Goal: Task Accomplishment & Management: Manage account settings

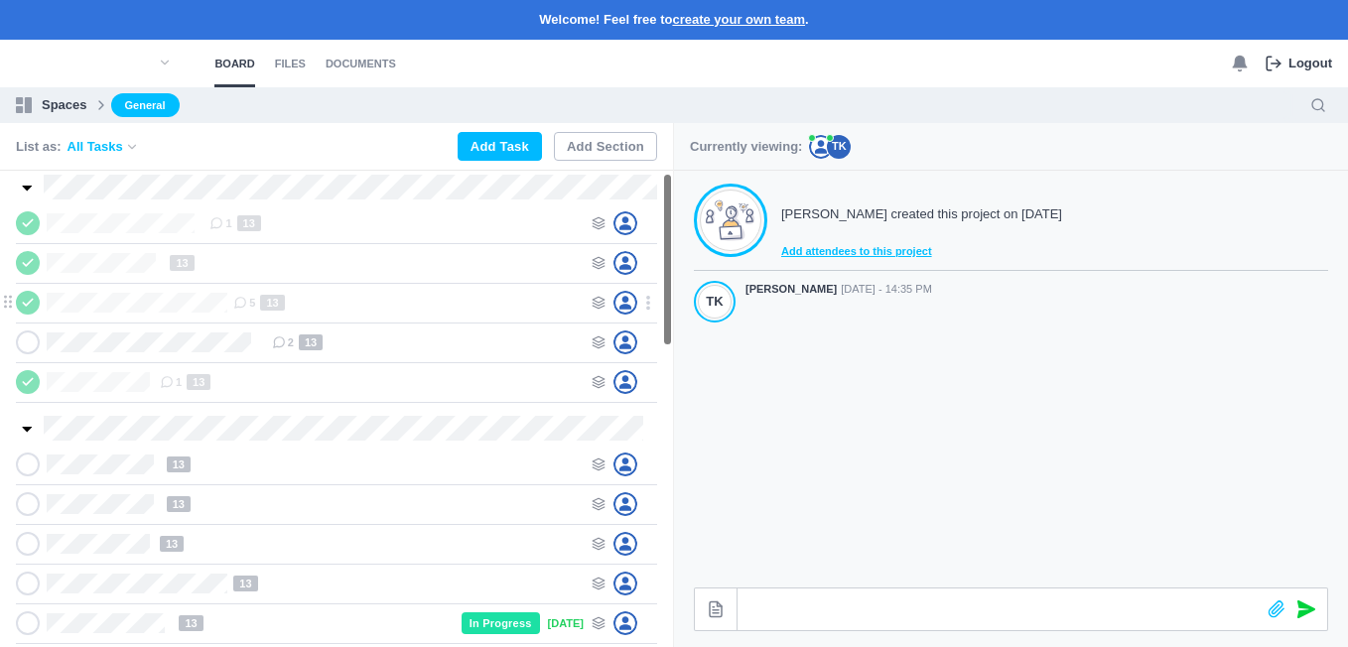
click at [664, 269] on section "WONDOOR CLASSROOM 1 13 WONDOOR STAGE 13 FAKALAHI FALELOTU WONDOOR 5 13 WONDOOR …" at bounding box center [336, 409] width 673 height 477
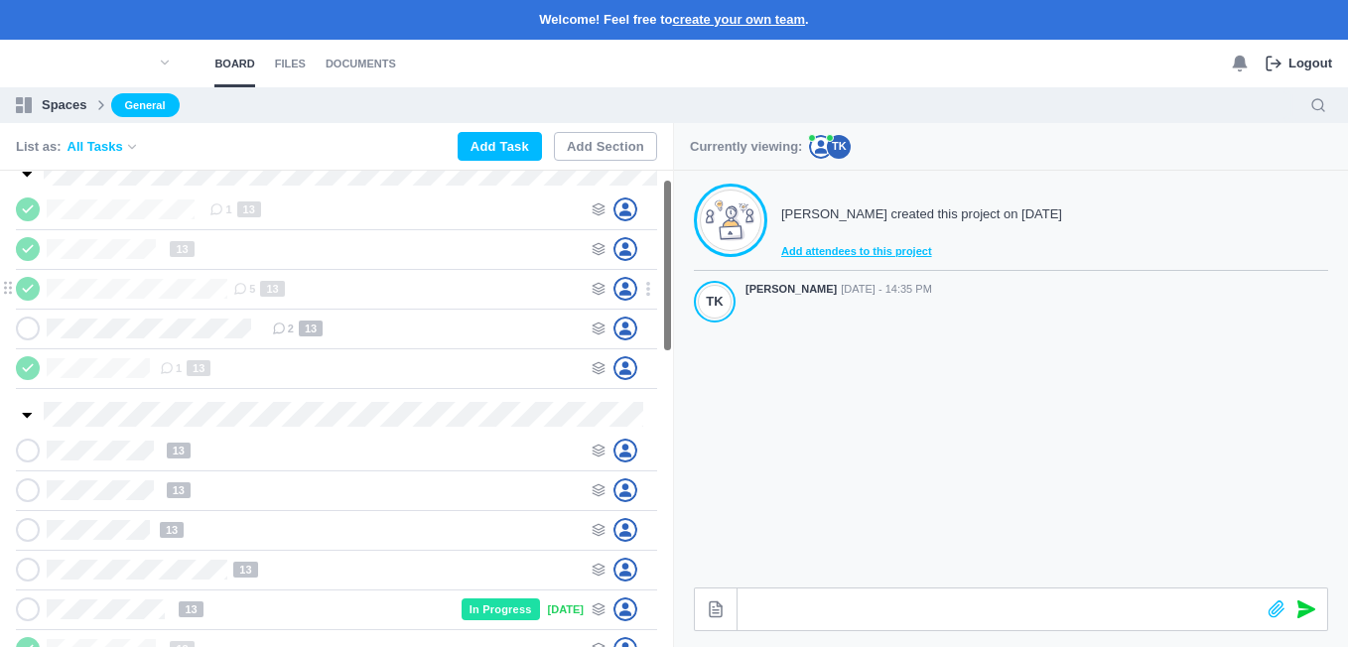
click at [664, 269] on section "WONDOOR CLASSROOM 1 13 WONDOOR STAGE 13 FAKALAHI FALELOTU WONDOOR 5 13 WONDOOR …" at bounding box center [336, 409] width 673 height 477
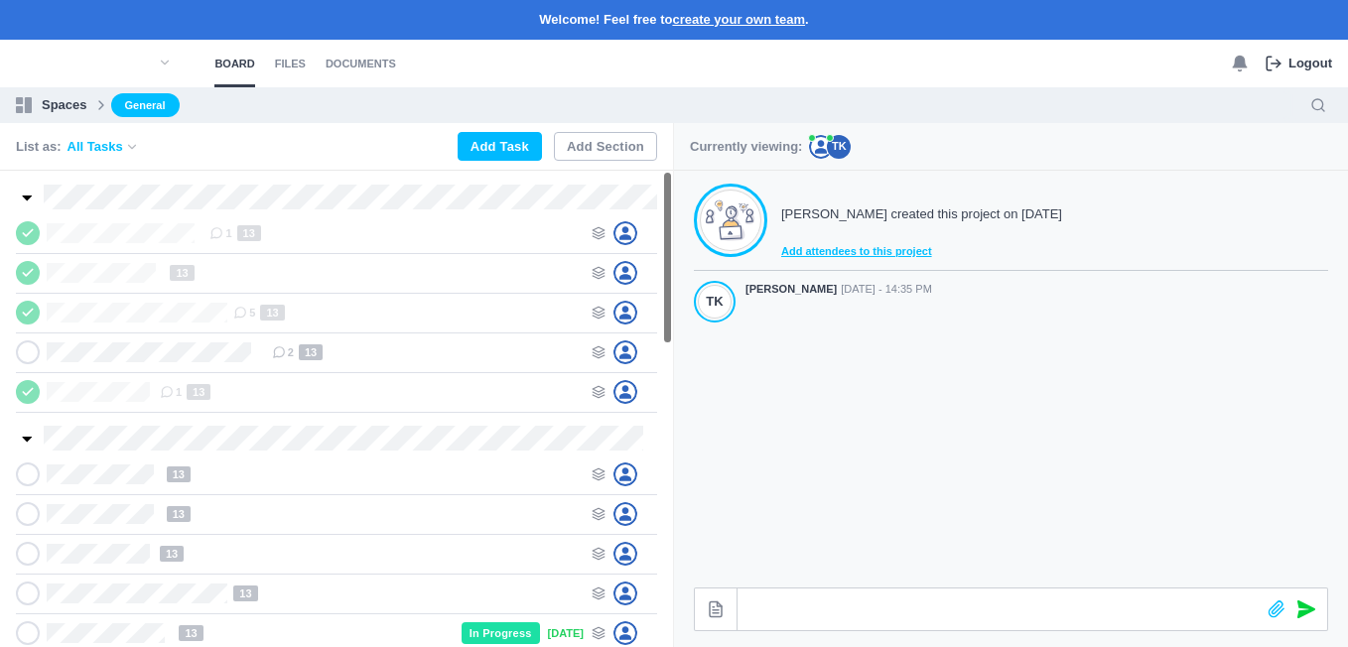
drag, startPoint x: 664, startPoint y: 269, endPoint x: 675, endPoint y: 141, distance: 128.6
click at [675, 141] on section "List as: All Tasks Add Task Add Section WONDOOR CLASSROOM 1 13 WONDOOR STAGE 13…" at bounding box center [674, 385] width 1348 height 524
drag, startPoint x: 666, startPoint y: 212, endPoint x: 663, endPoint y: 125, distance: 87.4
click at [663, 125] on div "List as: All Tasks Add Task Add Section WONDOOR CLASSROOM 1 13 WONDOOR STAGE 13…" at bounding box center [336, 385] width 673 height 524
drag, startPoint x: 667, startPoint y: 338, endPoint x: 670, endPoint y: 169, distance: 168.8
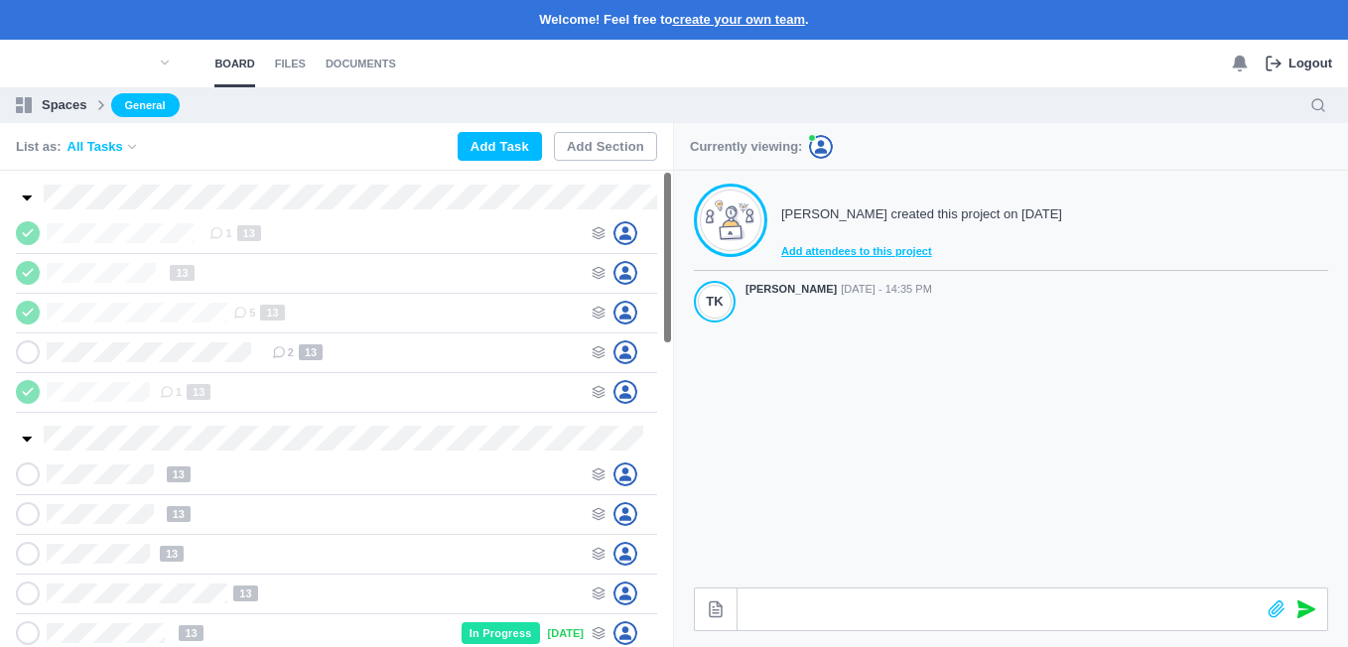
click at [670, 169] on div "List as: All Tasks Add Task Add Section WONDOOR CLASSROOM 1 13 WONDOOR STAGE 13…" at bounding box center [336, 385] width 673 height 524
drag, startPoint x: 667, startPoint y: 182, endPoint x: 677, endPoint y: 161, distance: 23.1
click at [677, 161] on section "List as: All Tasks Add Task Add Section WONDOOR CLASSROOM 1 13 WONDOOR STAGE 13…" at bounding box center [674, 385] width 1348 height 524
click at [672, 237] on section "WONDOOR CLASSROOM 1 13 WONDOOR STAGE 13 FAKALAHI FALELOTU WONDOOR 5 13 WONDOOR …" at bounding box center [336, 409] width 673 height 477
click at [602, 237] on use at bounding box center [599, 233] width 12 height 12
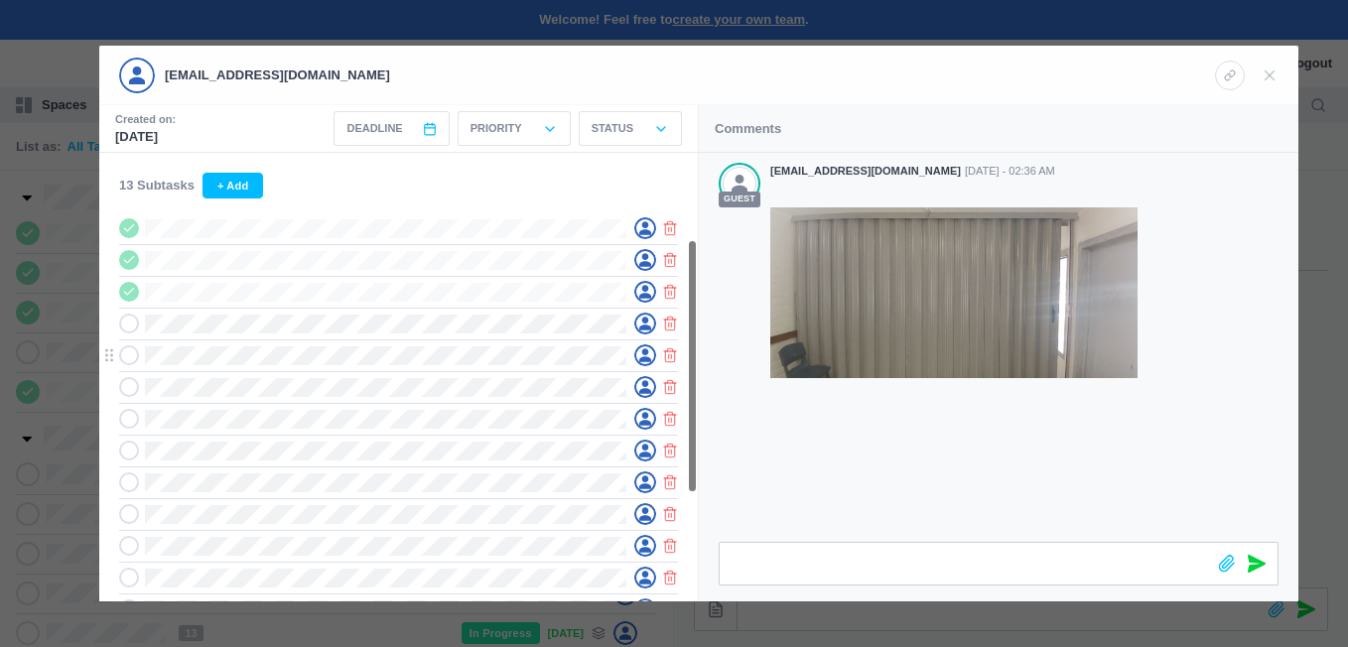
drag, startPoint x: 694, startPoint y: 260, endPoint x: 680, endPoint y: 353, distance: 94.4
click at [680, 353] on div "13 Subtasks + Add Files 20250929_141008.jpg by falaleu2014@gmail.com Make Cover" at bounding box center [398, 377] width 599 height 449
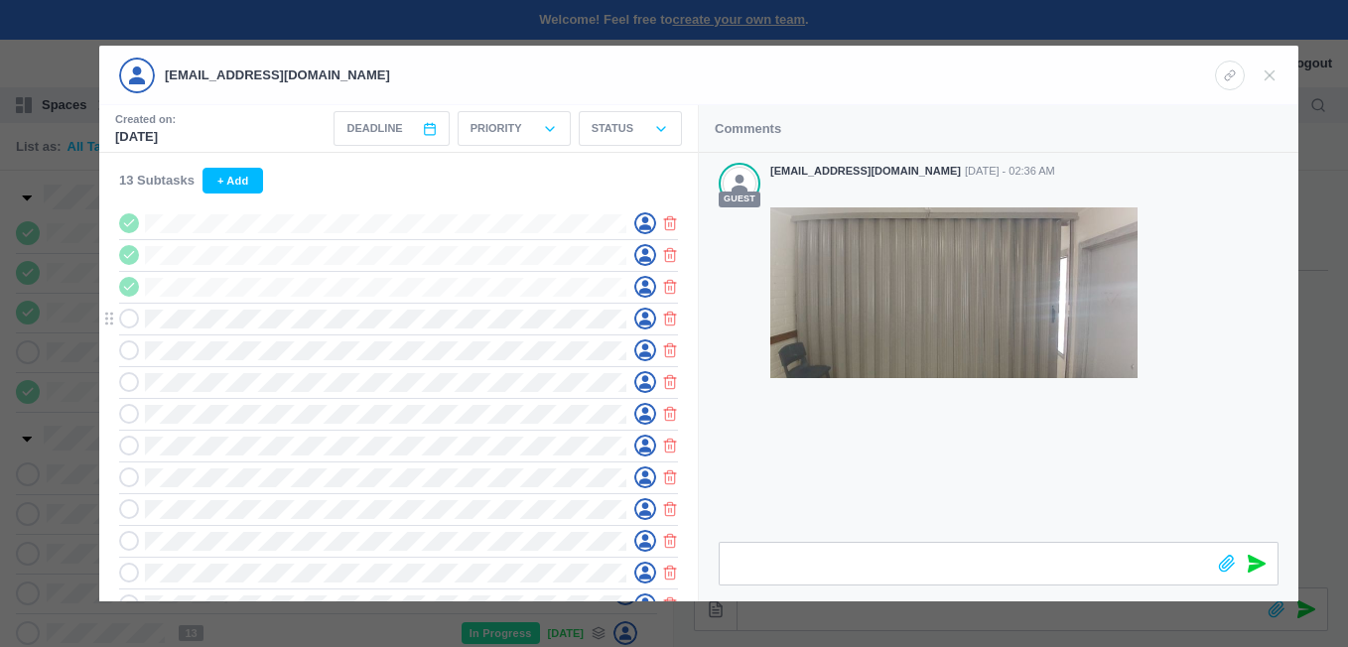
click at [123, 326] on icon at bounding box center [129, 319] width 14 height 14
click at [639, 126] on div "Status" at bounding box center [630, 128] width 103 height 35
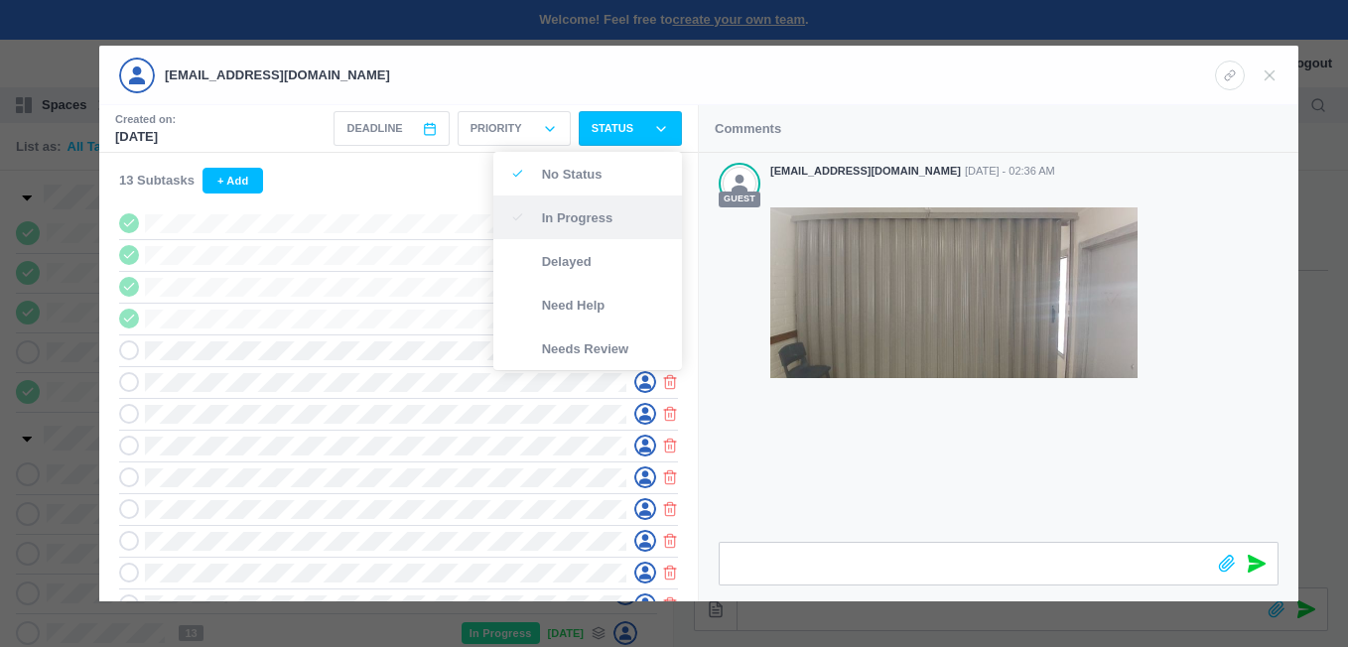
click at [574, 213] on p "In Progress" at bounding box center [601, 217] width 118 height 13
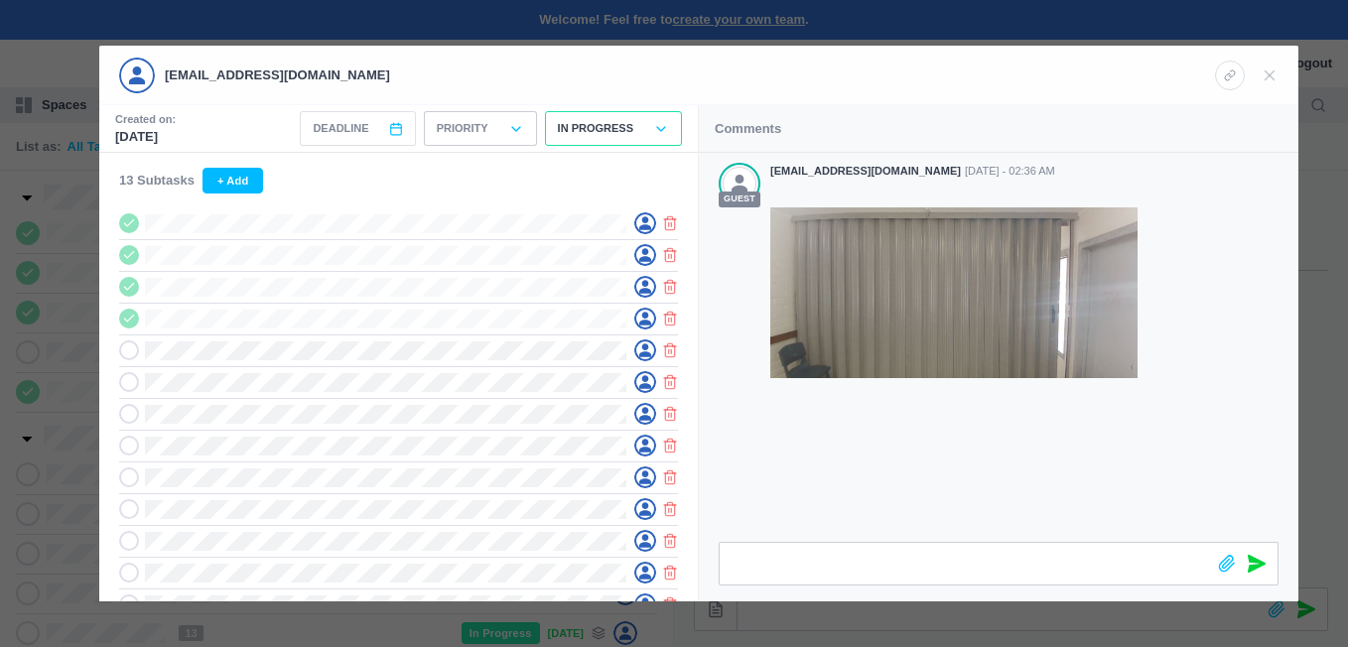
click at [519, 127] on icon at bounding box center [516, 129] width 16 height 16
click at [367, 126] on span "Deadline" at bounding box center [341, 128] width 56 height 17
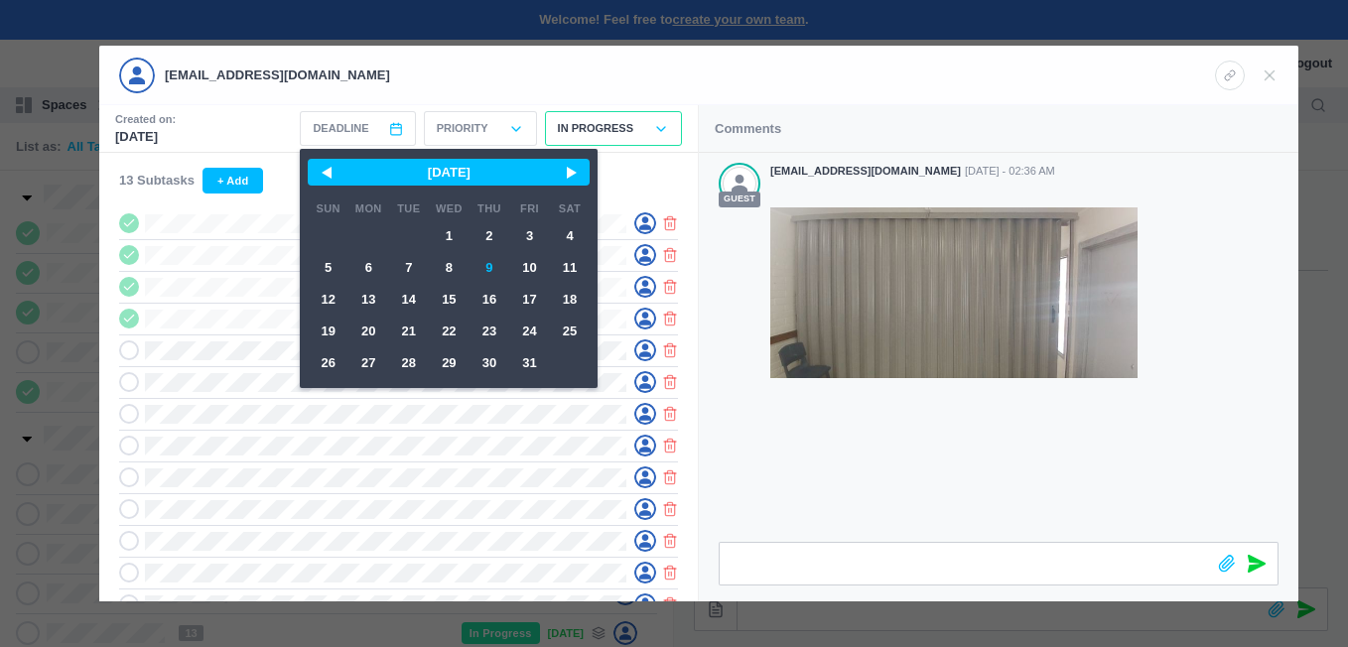
click at [64, 240] on div at bounding box center [674, 323] width 1348 height 647
